Goal: Information Seeking & Learning: Learn about a topic

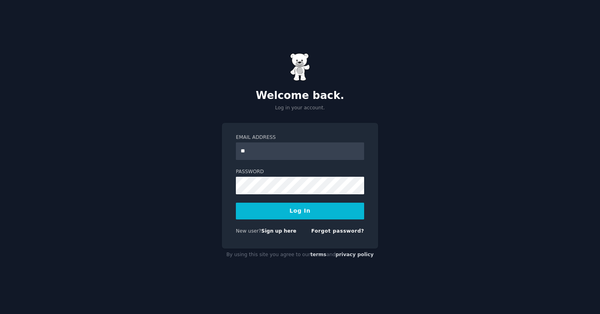
type input "**********"
click at [304, 211] on button "Log In" at bounding box center [300, 210] width 128 height 17
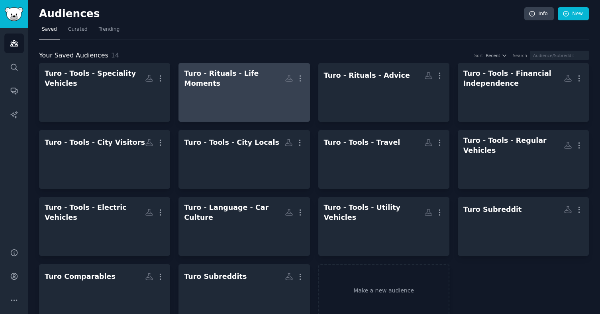
click at [255, 107] on div at bounding box center [244, 102] width 120 height 28
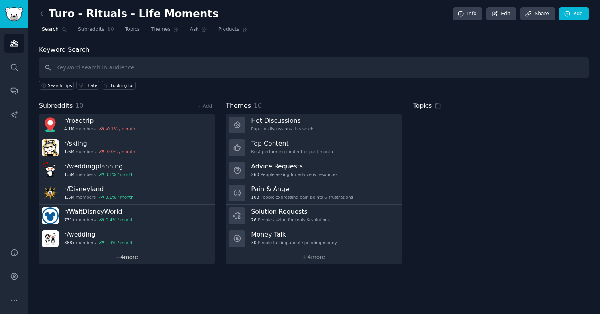
click at [125, 259] on link "+ 4 more" at bounding box center [127, 257] width 176 height 14
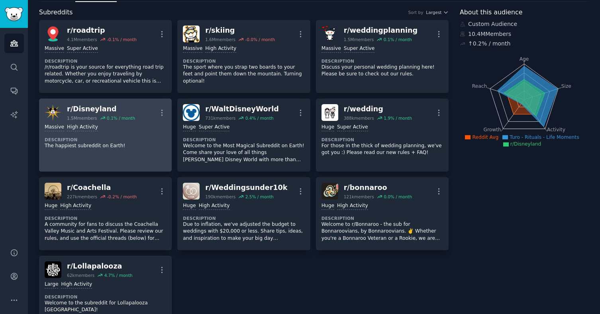
scroll to position [36, 0]
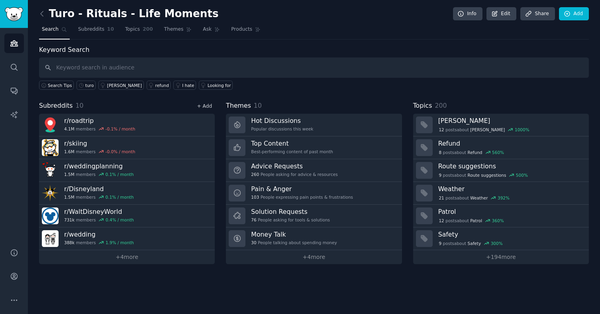
click at [200, 107] on link "+ Add" at bounding box center [204, 106] width 15 height 6
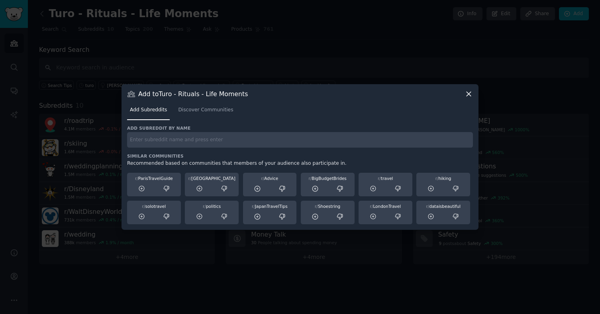
click at [200, 122] on div "Add Subreddits Discover Communities" at bounding box center [300, 111] width 346 height 27
click at [194, 104] on link "Discover Communities" at bounding box center [205, 112] width 61 height 16
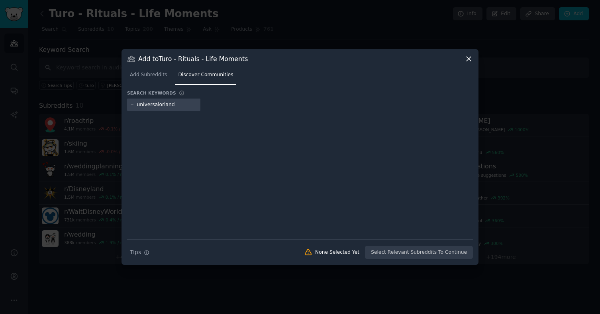
type input "universalorlando"
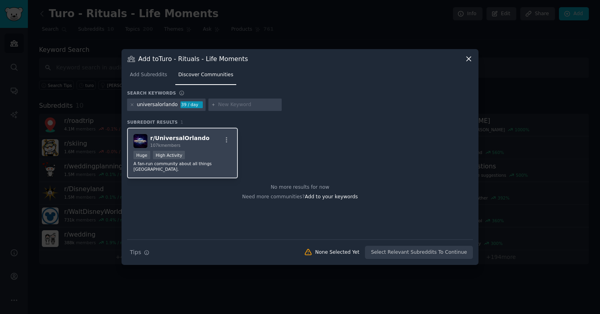
click at [208, 139] on div "r/ UniversalOrlando 107k members" at bounding box center [182, 141] width 98 height 14
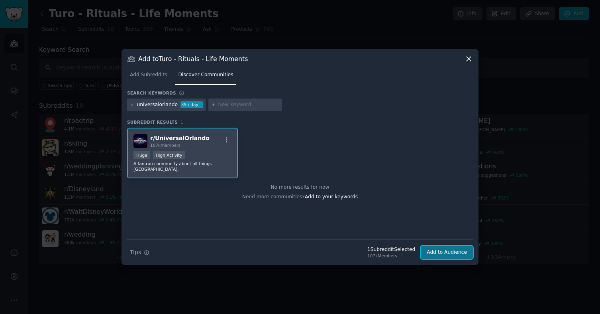
click at [446, 249] on button "Add to Audience" at bounding box center [447, 252] width 52 height 14
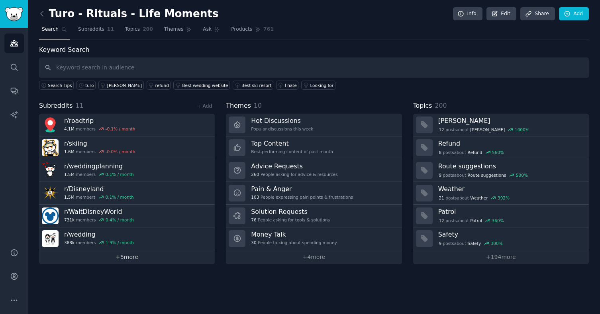
click at [159, 261] on link "+ 5 more" at bounding box center [127, 257] width 176 height 14
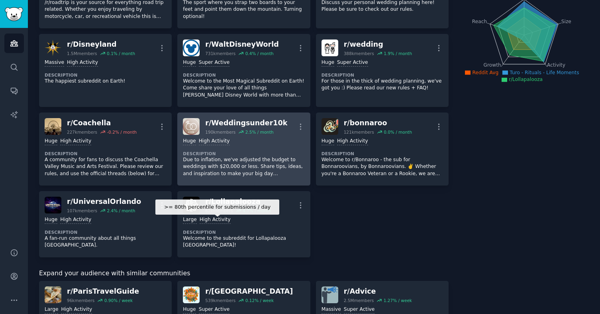
scroll to position [103, 0]
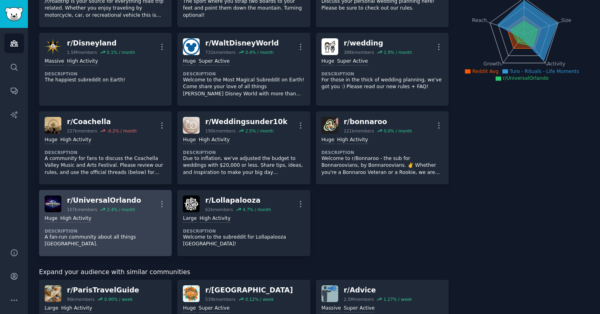
click at [128, 222] on div "Huge High Activity" at bounding box center [106, 219] width 122 height 8
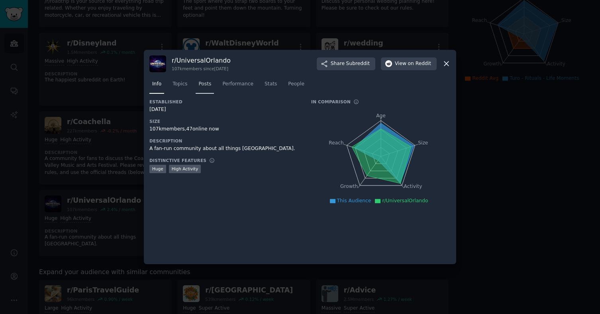
click at [203, 84] on span "Posts" at bounding box center [204, 83] width 13 height 7
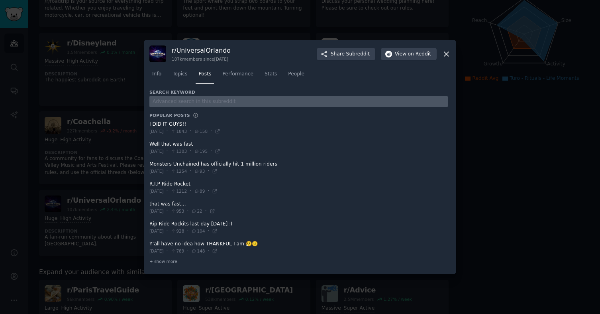
click at [198, 101] on input "text" at bounding box center [298, 101] width 298 height 11
type input "turo"
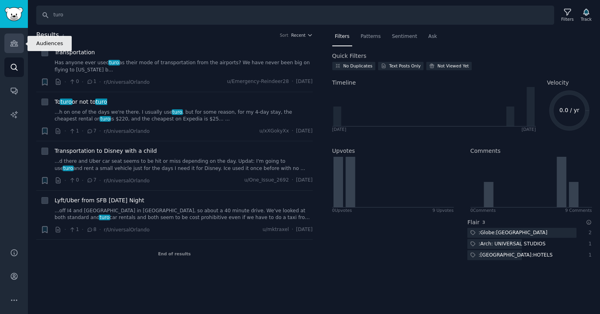
click at [14, 49] on link "Audiences" at bounding box center [14, 43] width 20 height 20
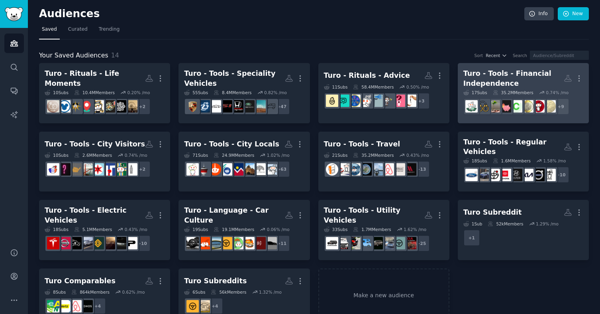
click at [500, 73] on div "Turo - Tools - Financial Independence" at bounding box center [513, 79] width 100 height 20
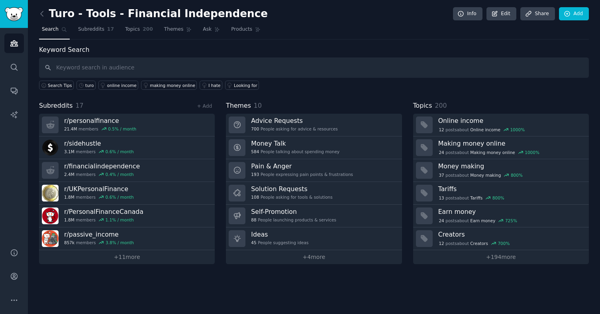
click at [37, 14] on div "Turo - Tools - Financial Independence Info Edit Share Add Search Subreddits 17 …" at bounding box center [314, 157] width 572 height 314
click at [38, 12] on div "Turo - Tools - Financial Independence Info Edit Share Add Search Subreddits 17 …" at bounding box center [314, 157] width 572 height 314
click at [145, 259] on link "+ 11 more" at bounding box center [127, 257] width 176 height 14
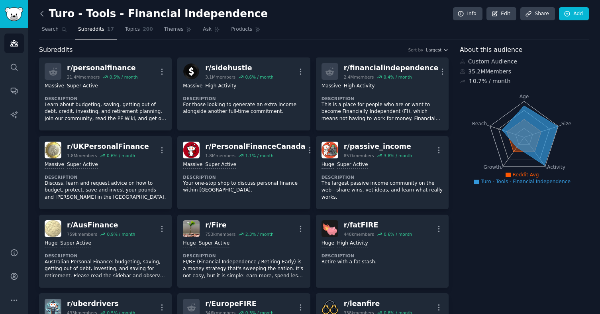
click at [39, 15] on icon at bounding box center [42, 14] width 8 height 8
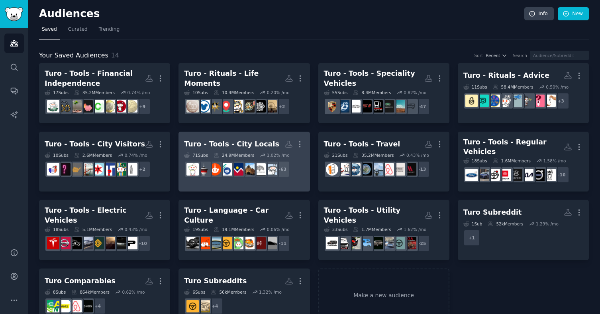
scroll to position [9, 0]
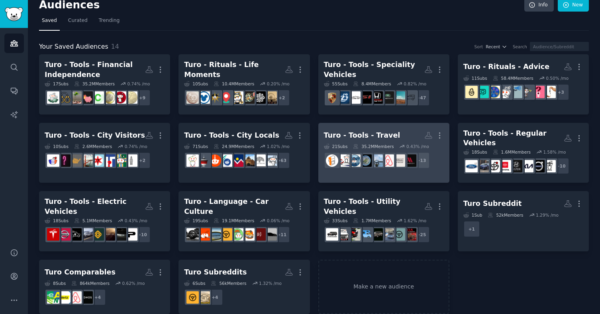
click at [352, 136] on div "Turo - Tools - Travel" at bounding box center [362, 135] width 77 height 10
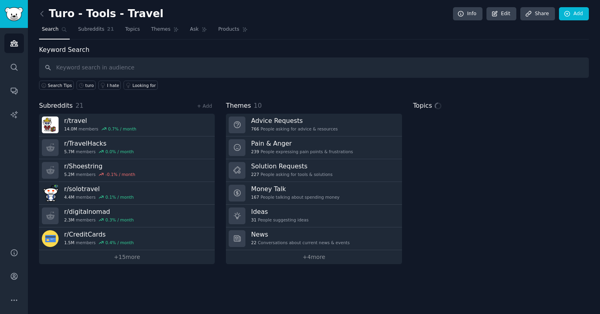
click at [129, 69] on input "text" at bounding box center [314, 67] width 550 height 20
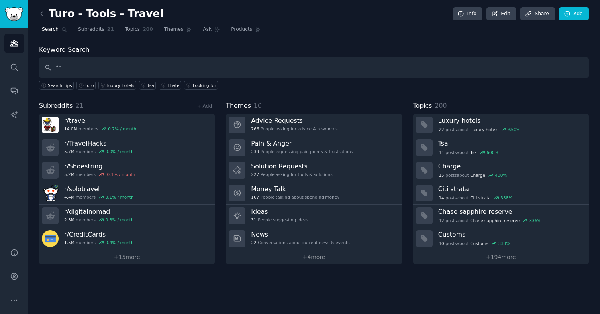
type input "f"
click at [208, 106] on link "+ Add" at bounding box center [204, 106] width 15 height 6
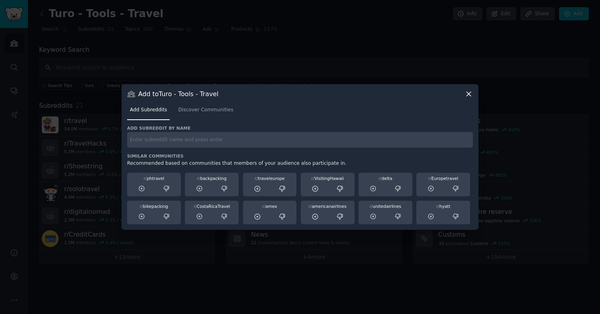
click at [171, 138] on input "text" at bounding box center [300, 140] width 346 height 16
type input "frugal"
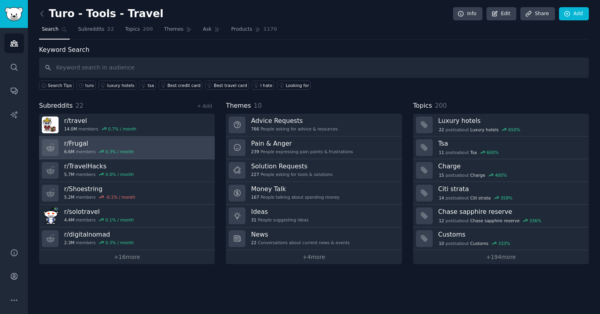
click at [147, 147] on link "r/ Frugal 6.6M members 0.3 % / month" at bounding box center [127, 147] width 176 height 23
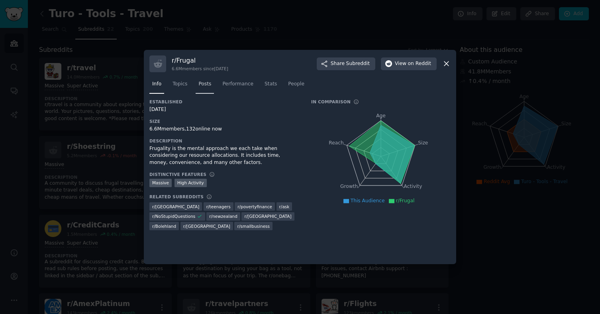
click at [206, 86] on span "Posts" at bounding box center [204, 83] width 13 height 7
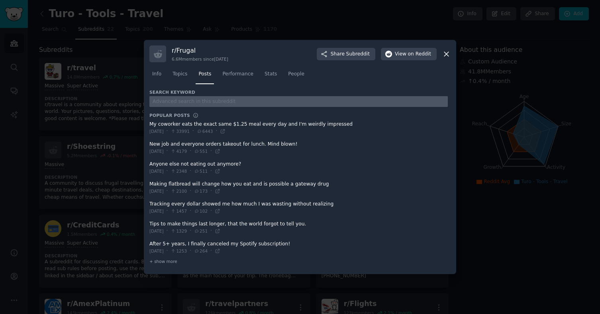
click at [187, 102] on input "text" at bounding box center [298, 101] width 298 height 11
type input "turo"
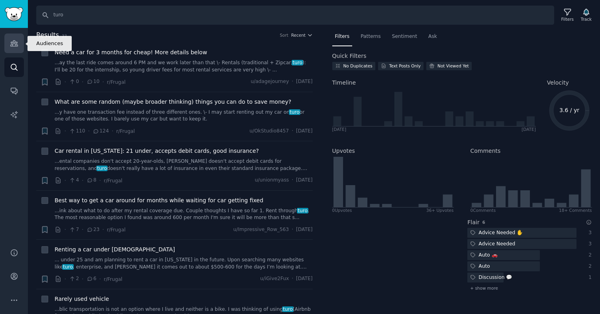
click at [14, 44] on icon "Sidebar" at bounding box center [14, 43] width 8 height 8
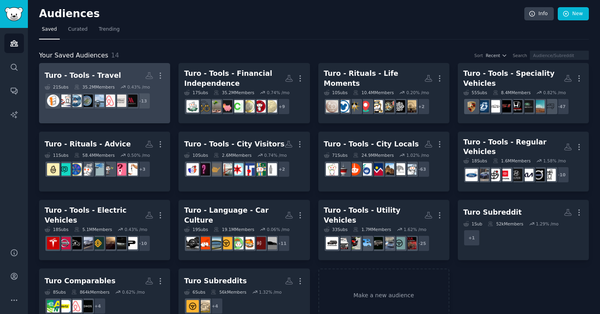
click at [105, 77] on div "Turo - Tools - Travel" at bounding box center [83, 76] width 77 height 10
click at [127, 80] on h2 "Turo - Tools - Travel More" at bounding box center [105, 76] width 120 height 14
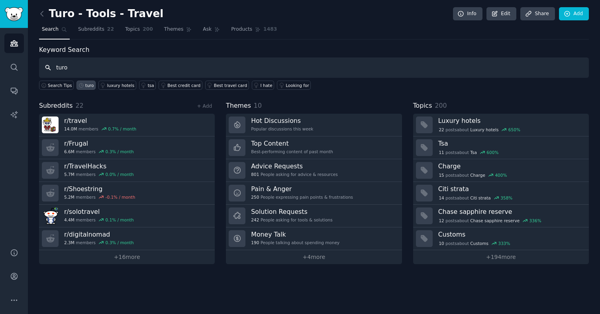
type input "turo"
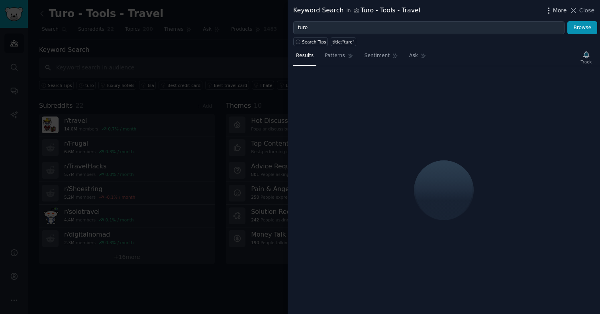
click at [565, 7] on span "More" at bounding box center [560, 10] width 14 height 8
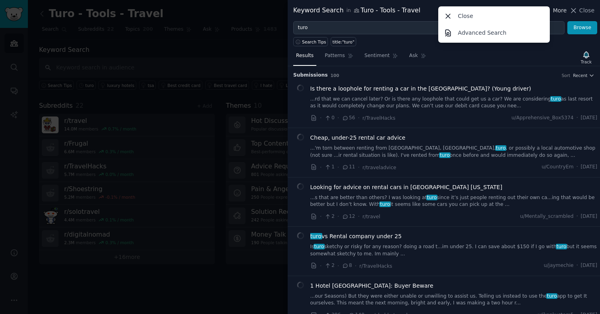
click at [559, 12] on span "More" at bounding box center [560, 10] width 14 height 8
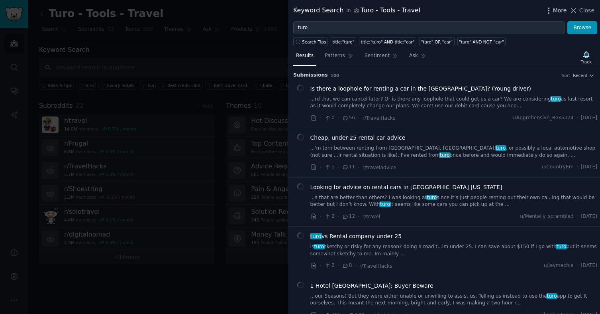
click at [553, 11] on icon "button" at bounding box center [549, 10] width 8 height 8
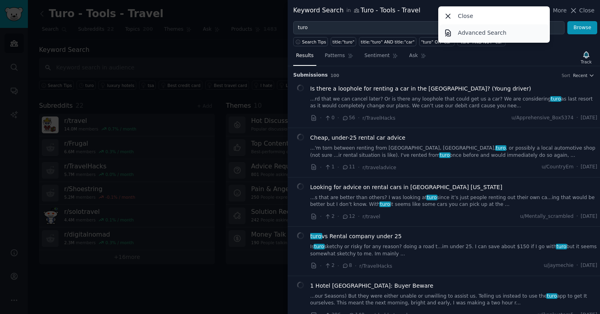
click at [491, 34] on p "Advanced Search" at bounding box center [482, 33] width 49 height 8
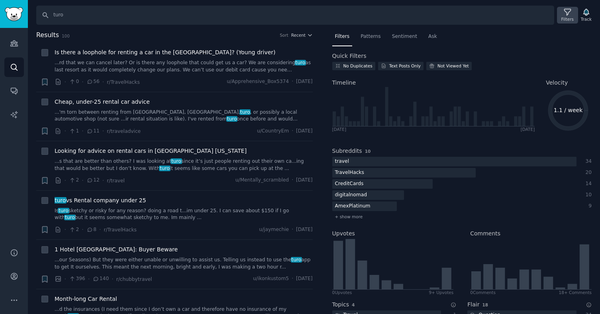
click at [571, 21] on div "Filters" at bounding box center [567, 19] width 12 height 6
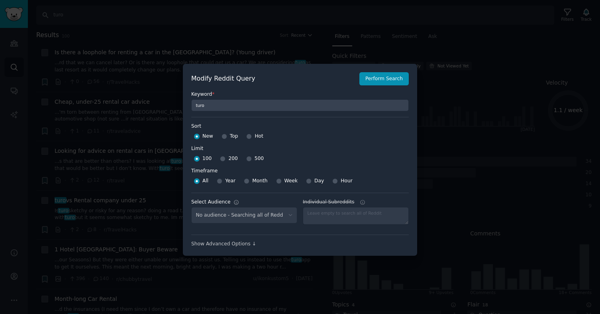
select select "286a5f40ae"
click at [225, 136] on input "Top" at bounding box center [225, 136] width 6 height 6
radio input "true"
click at [247, 161] on input "500" at bounding box center [249, 159] width 6 height 6
radio input "true"
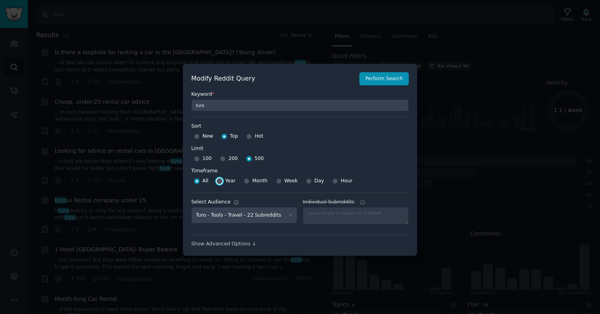
click at [219, 183] on input "Year" at bounding box center [220, 181] width 6 height 6
radio input "true"
click at [390, 79] on button "Perform Search" at bounding box center [383, 79] width 49 height 14
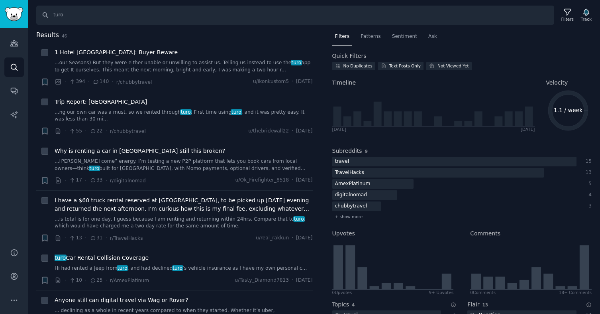
click at [395, 37] on span "Sentiment" at bounding box center [404, 36] width 25 height 7
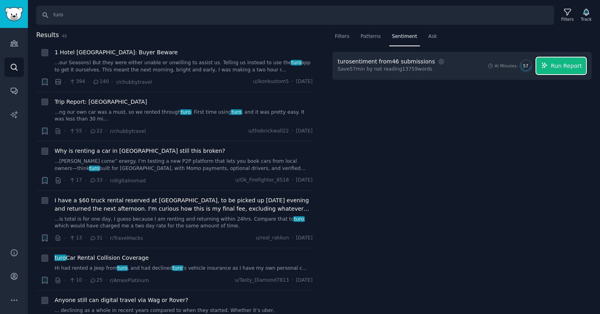
click at [564, 65] on span "Run Report" at bounding box center [566, 66] width 31 height 8
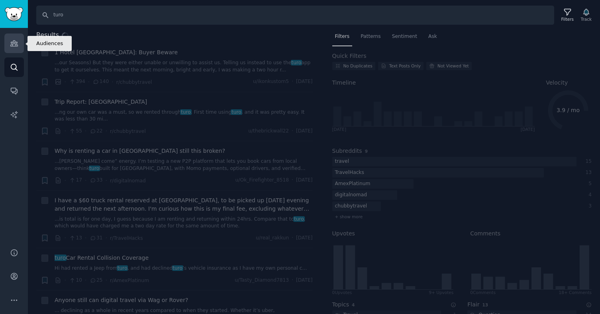
click at [9, 42] on link "Audiences" at bounding box center [14, 43] width 20 height 20
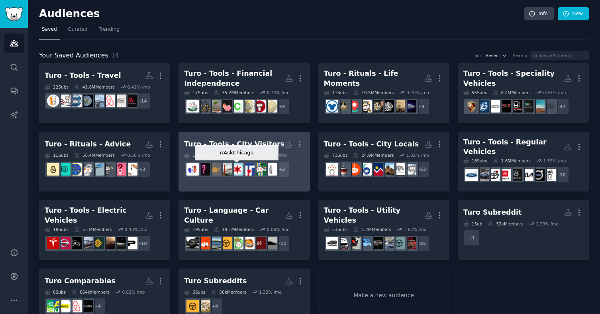
scroll to position [9, 0]
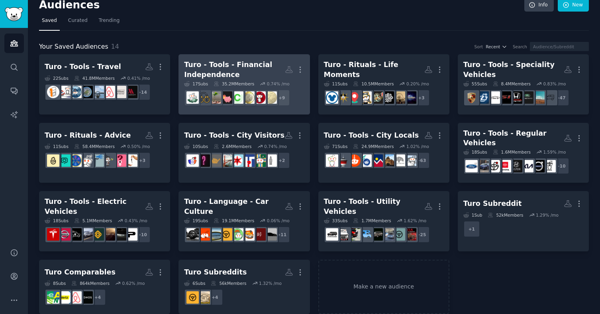
click at [237, 82] on div "35.2M Members" at bounding box center [234, 84] width 41 height 6
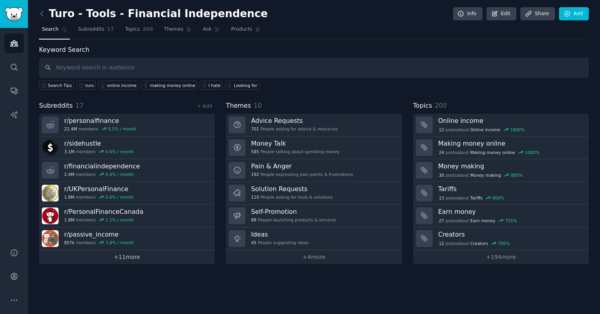
click at [129, 263] on link "+ 11 more" at bounding box center [127, 257] width 176 height 14
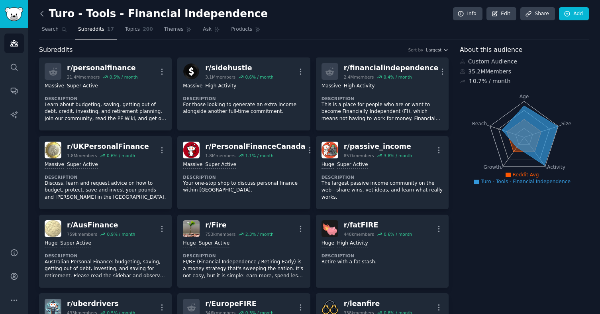
click at [43, 13] on icon at bounding box center [42, 14] width 8 height 8
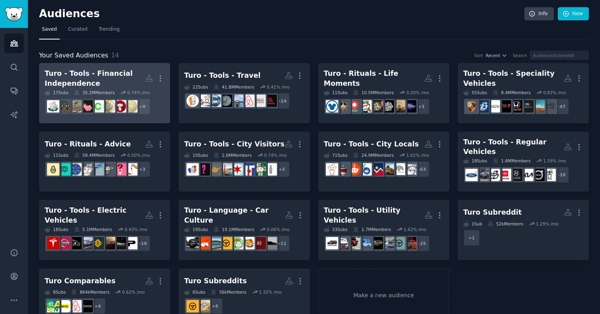
click at [109, 91] on div "35.2M Members" at bounding box center [94, 93] width 41 height 6
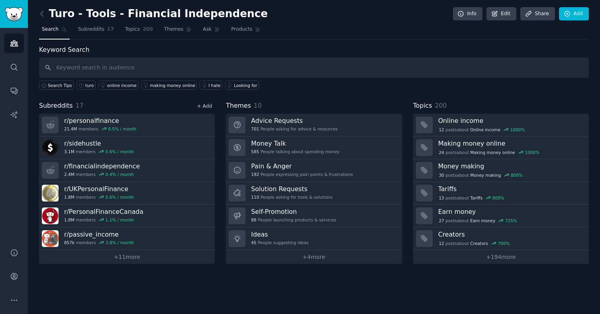
click at [209, 107] on link "+ Add" at bounding box center [204, 106] width 15 height 6
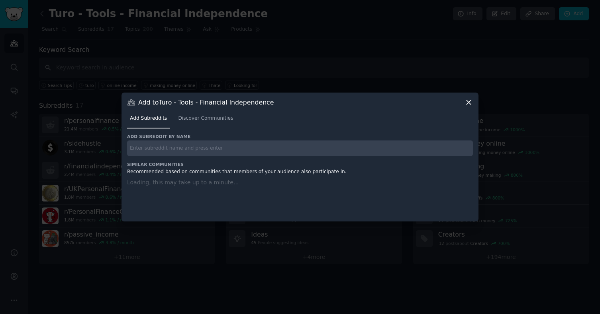
click at [183, 156] on div "Add subreddit by name Similar Communities Recommended based on communities that…" at bounding box center [300, 172] width 346 height 78
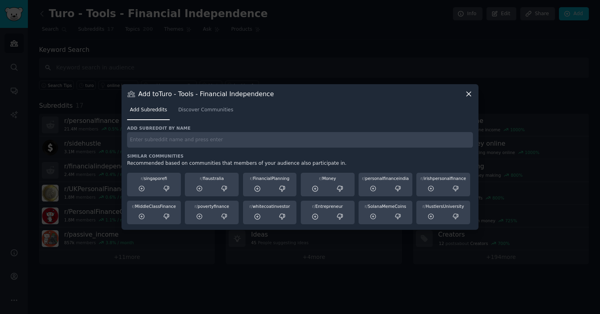
click at [182, 149] on div "Add subreddit by name Similar Communities Recommended based on communities that…" at bounding box center [300, 174] width 346 height 99
click at [170, 141] on input "text" at bounding box center [300, 140] width 346 height 16
type input "entrepreneur"
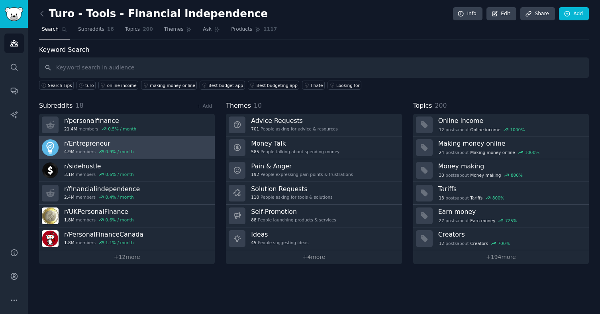
click at [134, 144] on link "r/ Entrepreneur 4.9M members 0.9 % / month" at bounding box center [127, 147] width 176 height 23
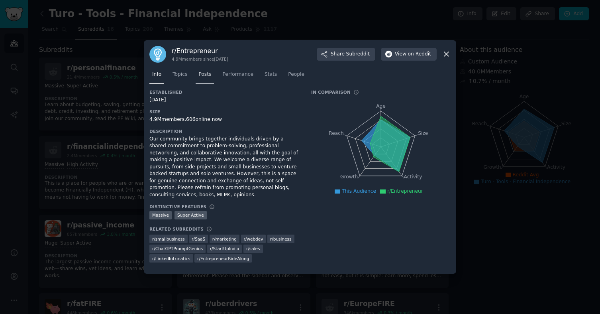
click at [210, 77] on span "Posts" at bounding box center [204, 74] width 13 height 7
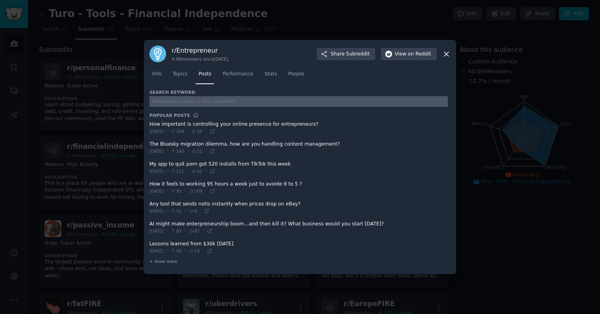
click at [187, 98] on input "text" at bounding box center [298, 101] width 298 height 11
type input "turo"
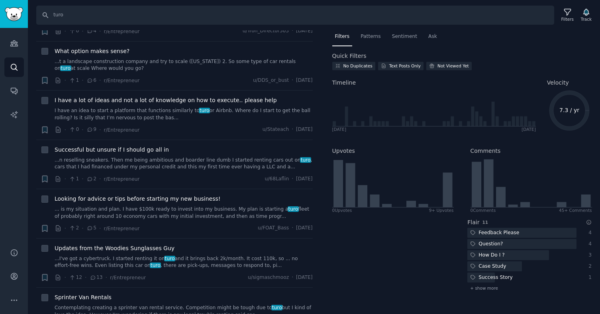
scroll to position [193, 0]
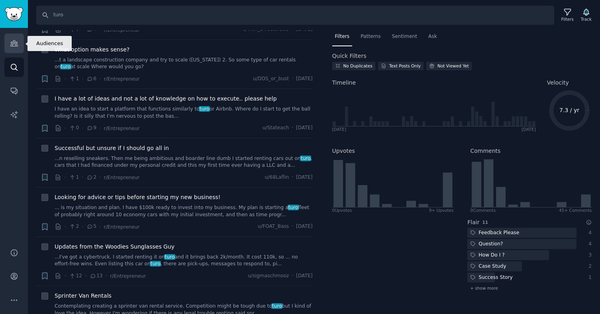
click at [14, 44] on icon "Sidebar" at bounding box center [14, 43] width 8 height 8
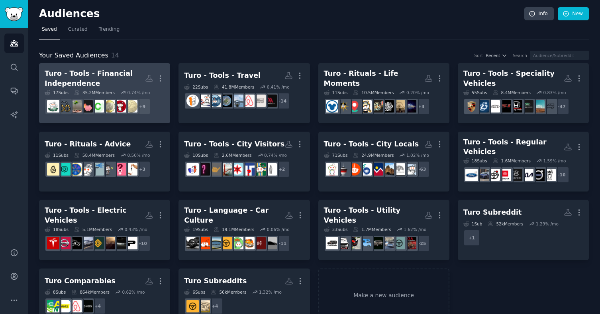
click at [114, 82] on div "Turo - Tools - Financial Independence" at bounding box center [95, 79] width 100 height 20
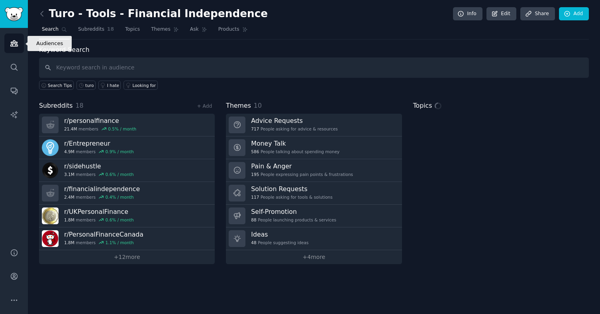
click at [14, 40] on icon "Sidebar" at bounding box center [14, 43] width 8 height 8
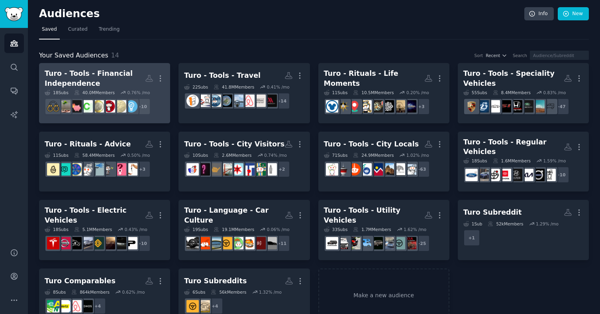
click at [94, 78] on div "Turo - Tools - Financial Independence" at bounding box center [95, 79] width 100 height 20
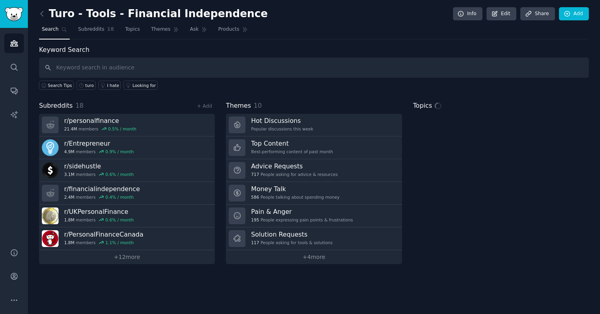
click at [214, 65] on input "text" at bounding box center [314, 67] width 550 height 20
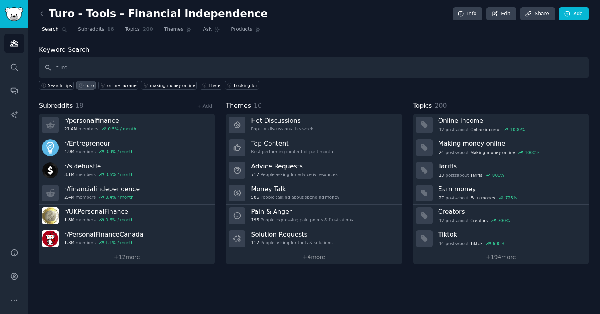
type input "turo"
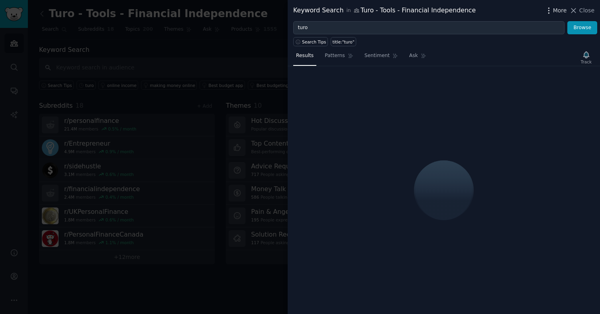
click at [551, 10] on icon "button" at bounding box center [549, 10] width 8 height 8
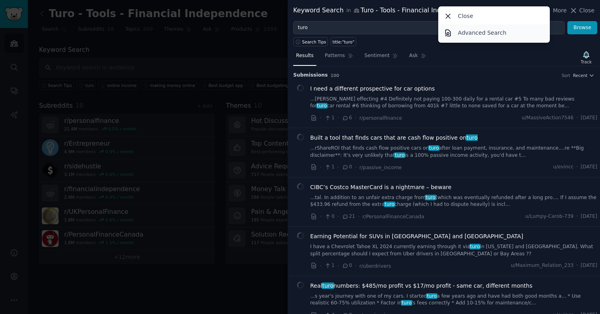
click at [502, 36] on p "Advanced Search" at bounding box center [482, 33] width 49 height 8
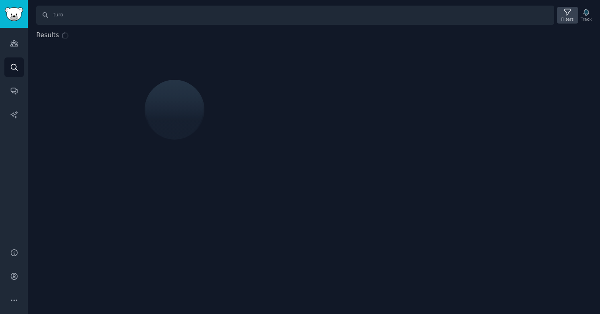
click at [567, 12] on icon at bounding box center [567, 12] width 8 height 8
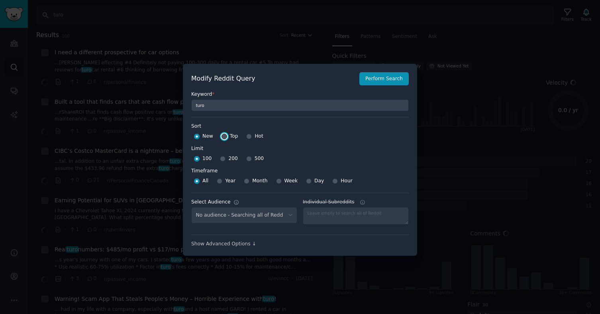
click at [222, 137] on input "Top" at bounding box center [225, 136] width 6 height 6
radio input "true"
select select "a4b0afed70"
click at [246, 159] on input "500" at bounding box center [249, 159] width 6 height 6
radio input "true"
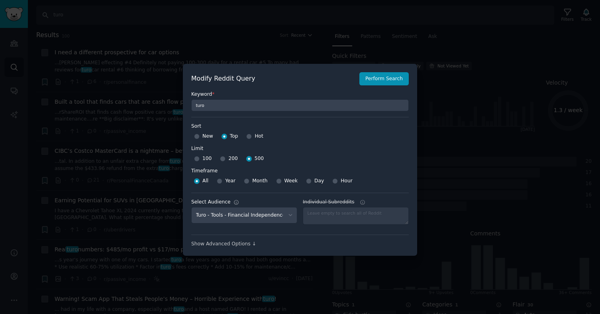
click at [225, 180] on span "Year" at bounding box center [230, 180] width 10 height 7
click at [222, 180] on input "Year" at bounding box center [220, 181] width 6 height 6
radio input "true"
click at [381, 80] on button "Perform Search" at bounding box center [383, 79] width 49 height 14
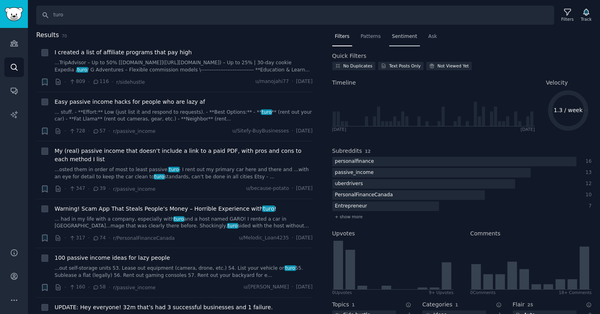
click at [398, 36] on span "Sentiment" at bounding box center [404, 36] width 25 height 7
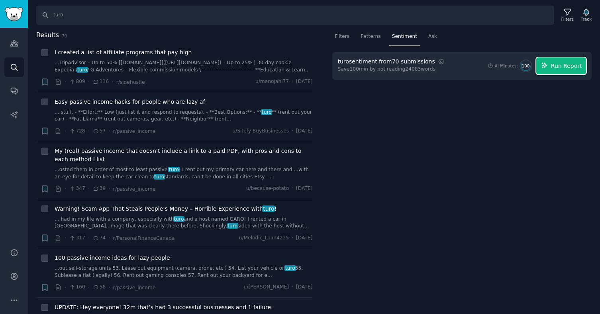
click at [569, 67] on span "Run Report" at bounding box center [566, 66] width 31 height 8
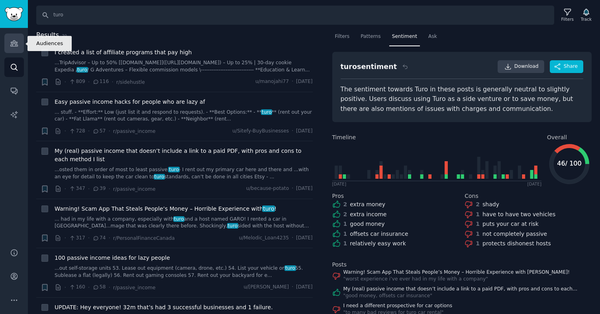
click at [11, 47] on link "Audiences" at bounding box center [14, 43] width 20 height 20
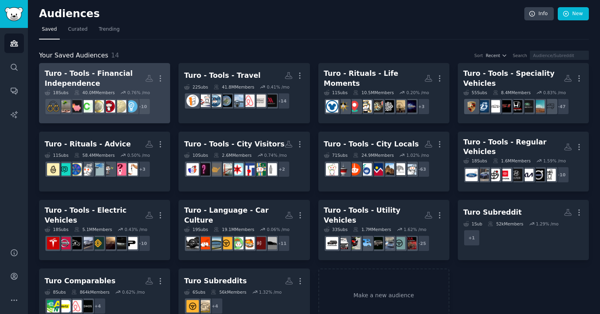
click at [120, 72] on div "Turo - Tools - Financial Independence" at bounding box center [95, 79] width 100 height 20
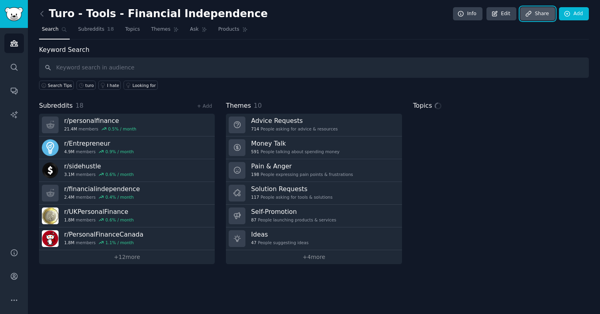
click at [542, 13] on link "Share" at bounding box center [537, 14] width 34 height 14
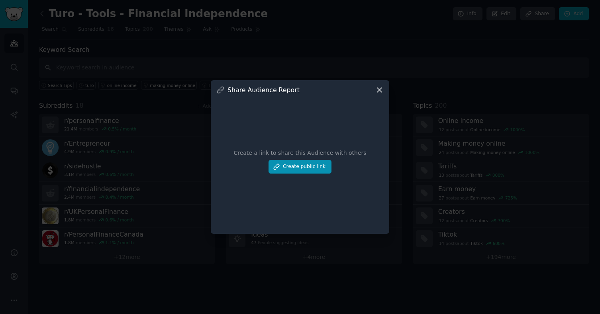
click at [379, 89] on icon at bounding box center [379, 90] width 4 height 4
